Goal: Find contact information: Find contact information

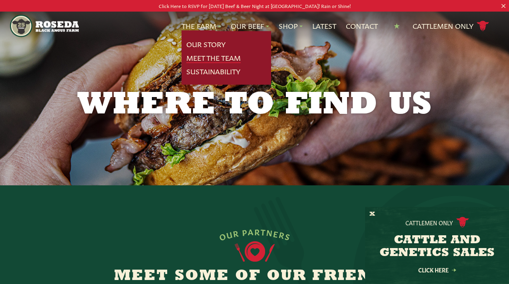
click at [210, 55] on link "Meet The Team" at bounding box center [213, 58] width 54 height 10
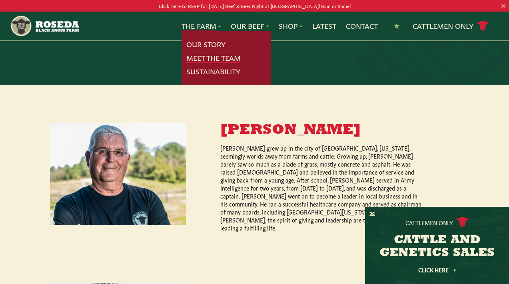
scroll to position [257, 0]
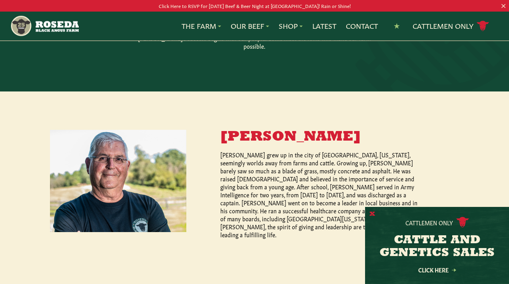
click at [375, 213] on button "X" at bounding box center [373, 214] width 6 height 8
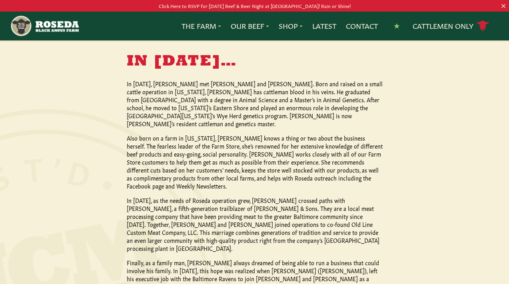
scroll to position [683, 0]
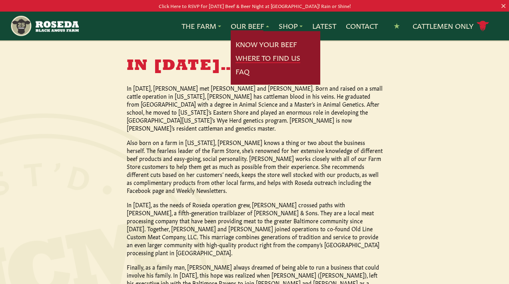
click at [260, 57] on link "Where To Find Us" at bounding box center [268, 58] width 65 height 10
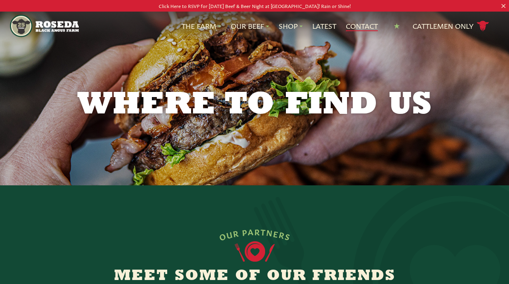
click at [368, 25] on link "Contact" at bounding box center [362, 26] width 32 height 10
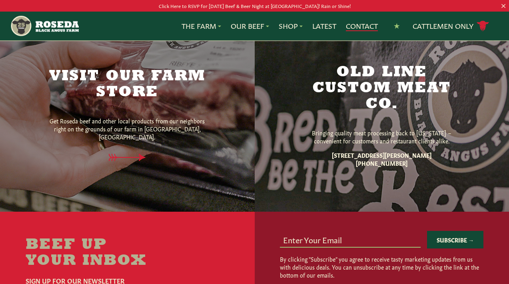
scroll to position [537, 0]
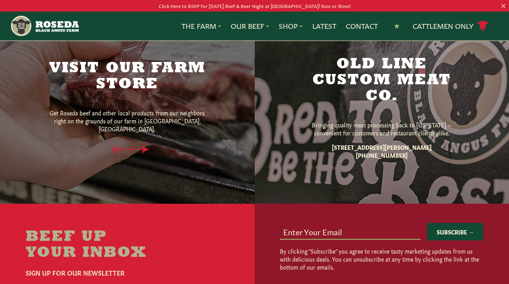
click at [148, 92] on h2 "Visit Our Farm Store" at bounding box center [127, 77] width 168 height 32
click at [135, 86] on h2 "Visit Our Farm Store" at bounding box center [127, 77] width 168 height 32
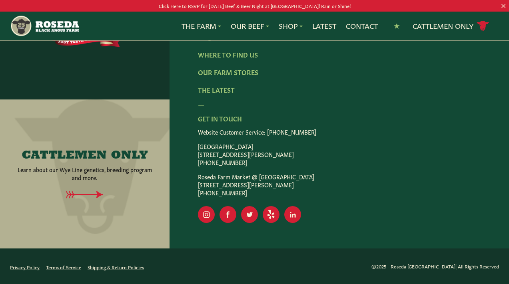
scroll to position [928, 0]
